Goal: Navigation & Orientation: Find specific page/section

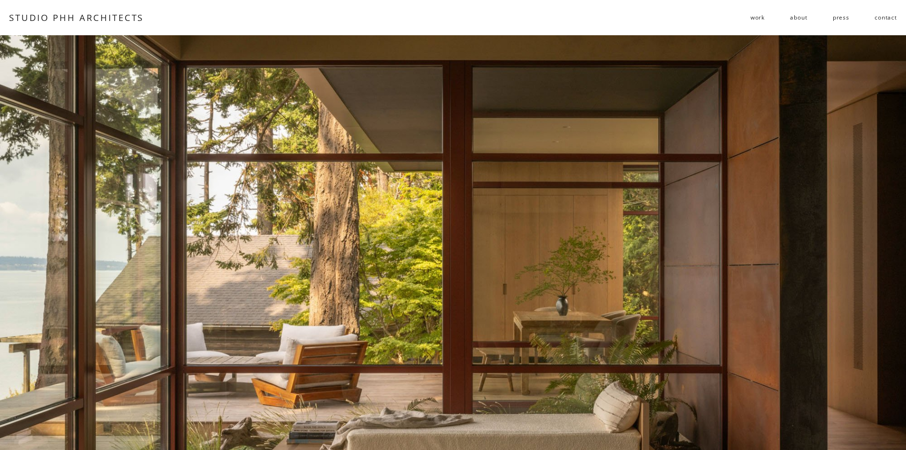
scroll to position [1515, 0]
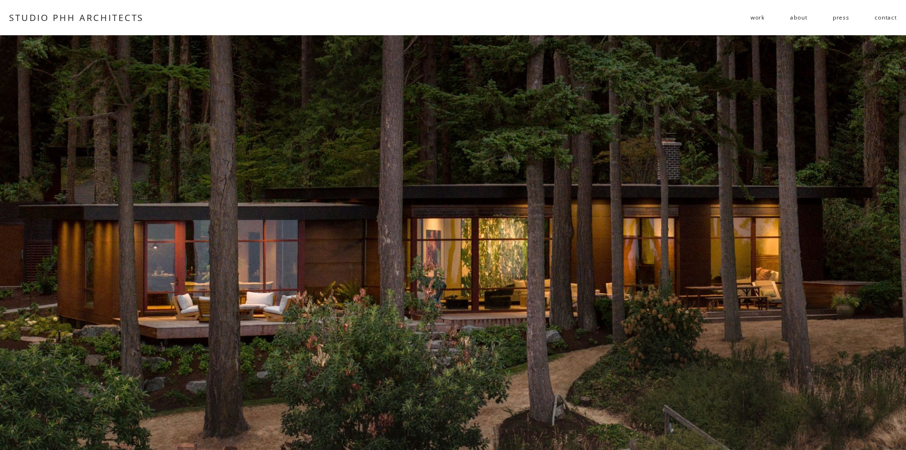
click at [0, 0] on span "residential" at bounding box center [0, 0] width 0 height 0
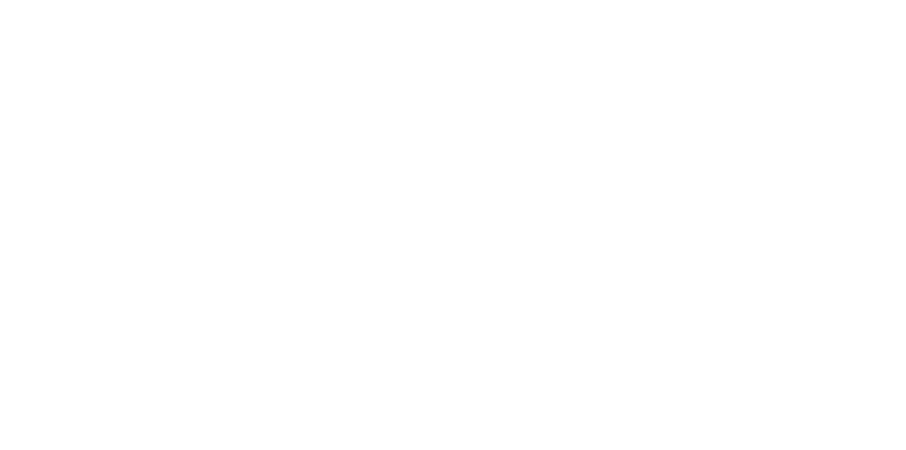
scroll to position [1094, 0]
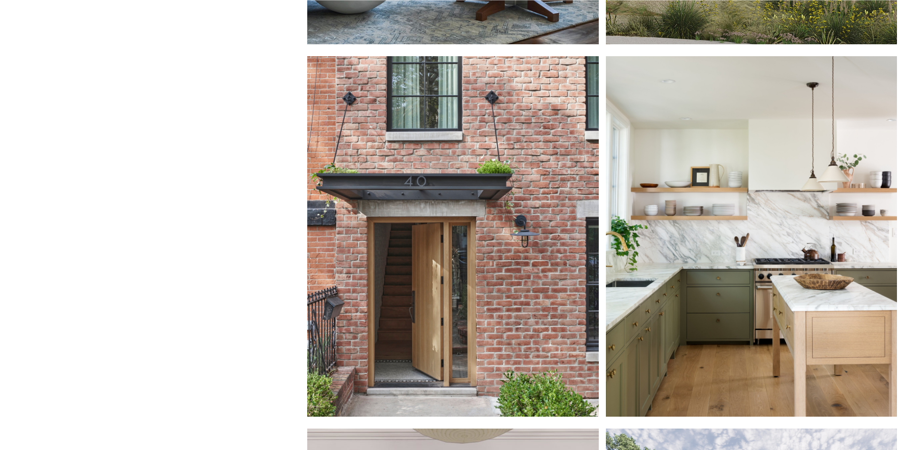
click at [427, 275] on div at bounding box center [452, 236] width 291 height 360
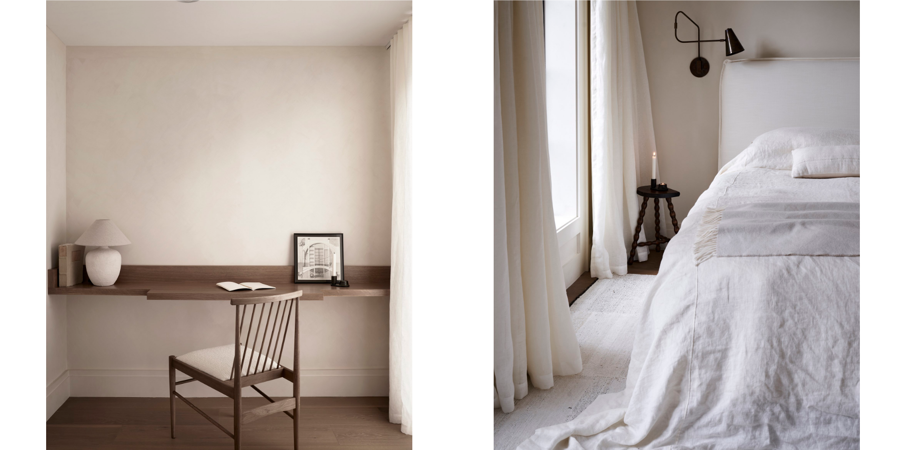
scroll to position [3126, 0]
